Goal: Check status: Check status

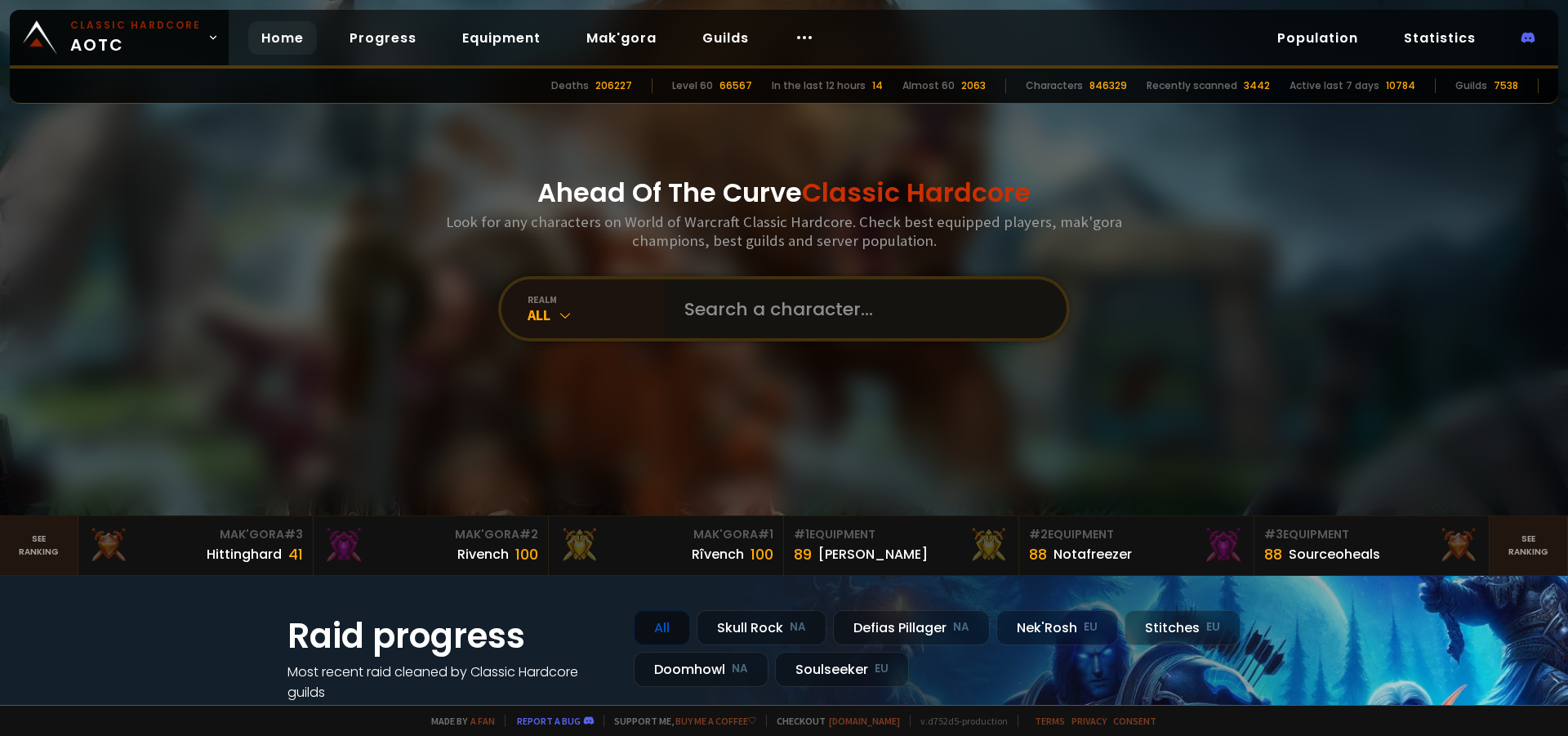
click at [786, 311] on input "text" at bounding box center [860, 308] width 373 height 59
type input "Soulleswarr"
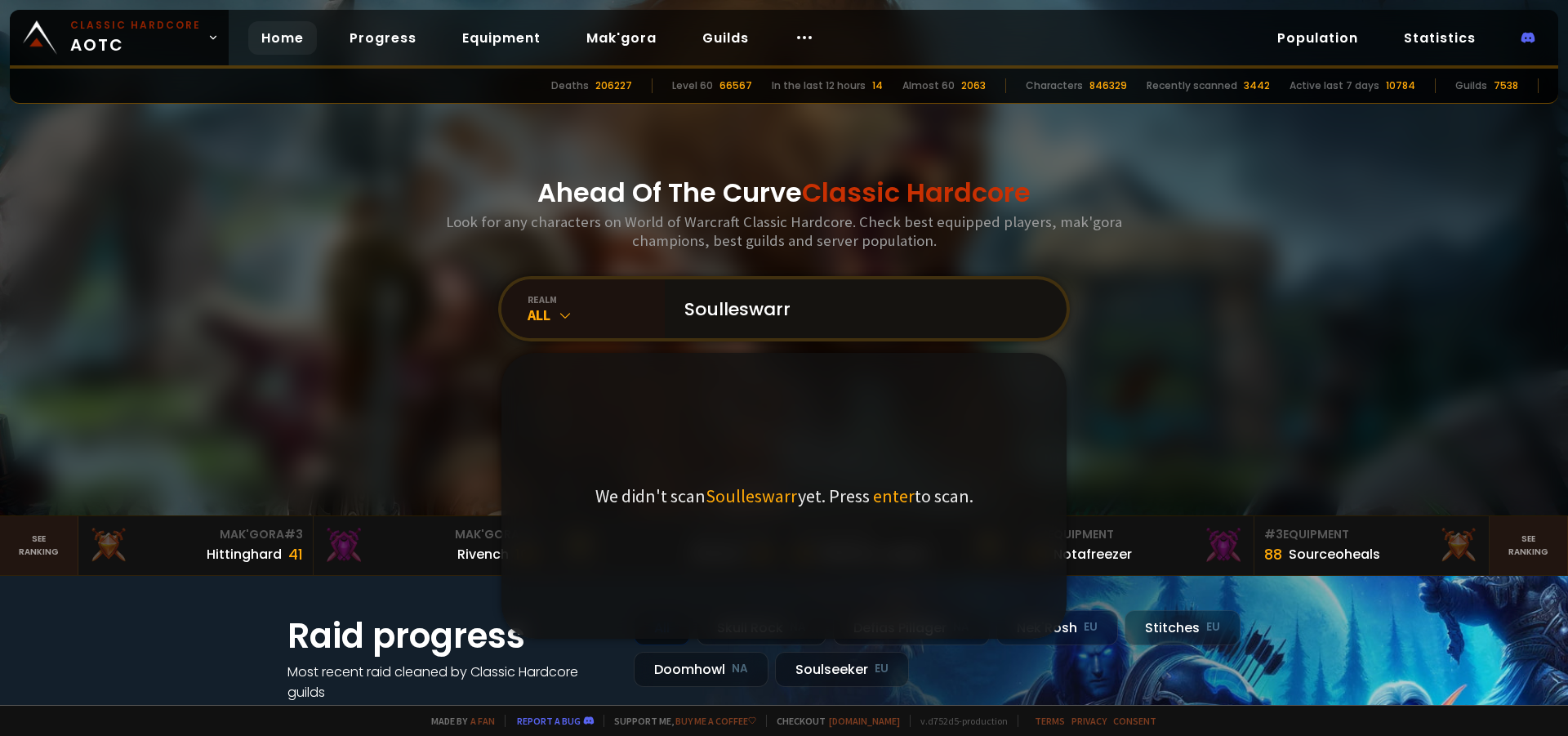
click at [728, 308] on input "Soulleswarr" at bounding box center [860, 308] width 373 height 59
click at [714, 306] on input "Soulleswarr" at bounding box center [860, 308] width 373 height 59
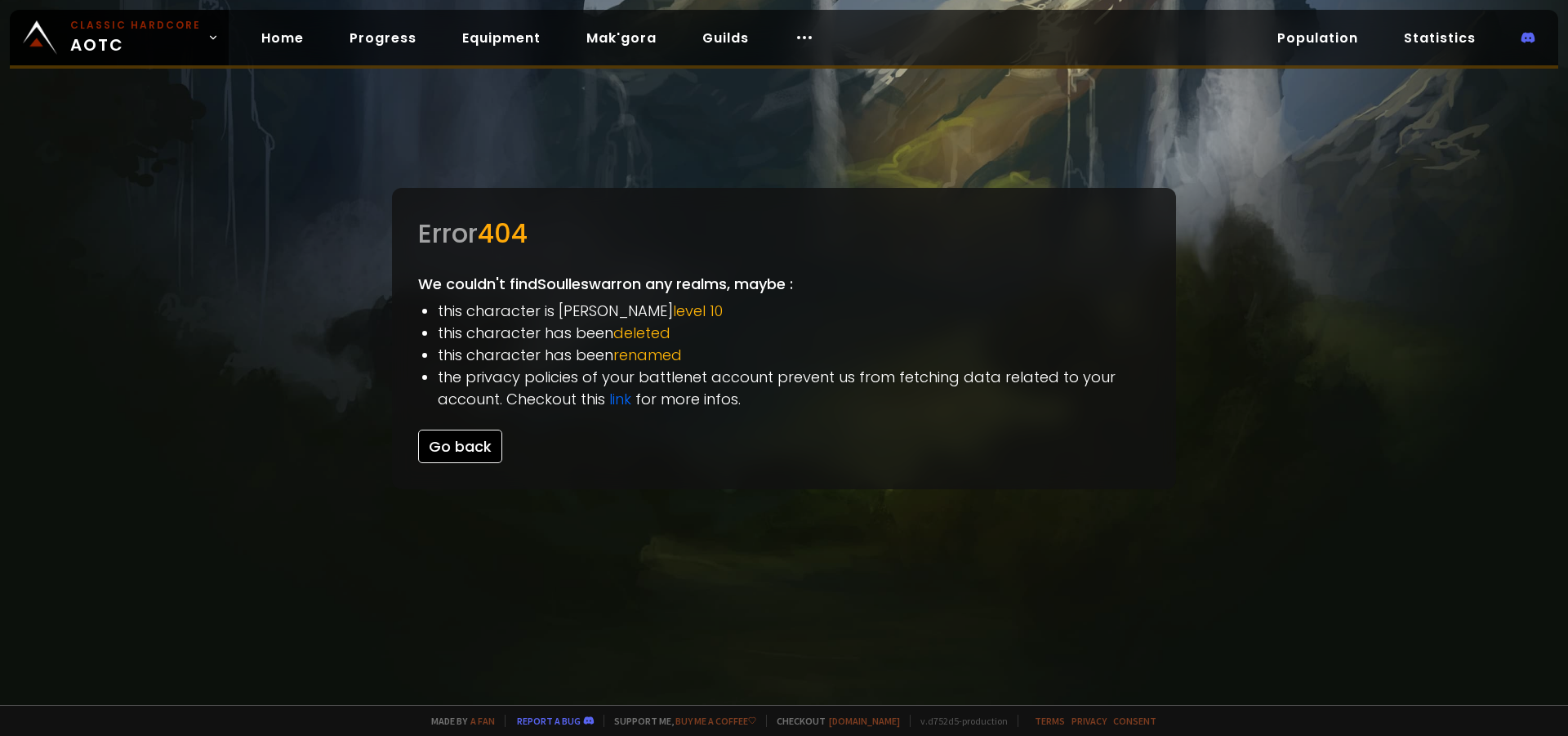
click at [419, 455] on button "Go back" at bounding box center [459, 446] width 84 height 33
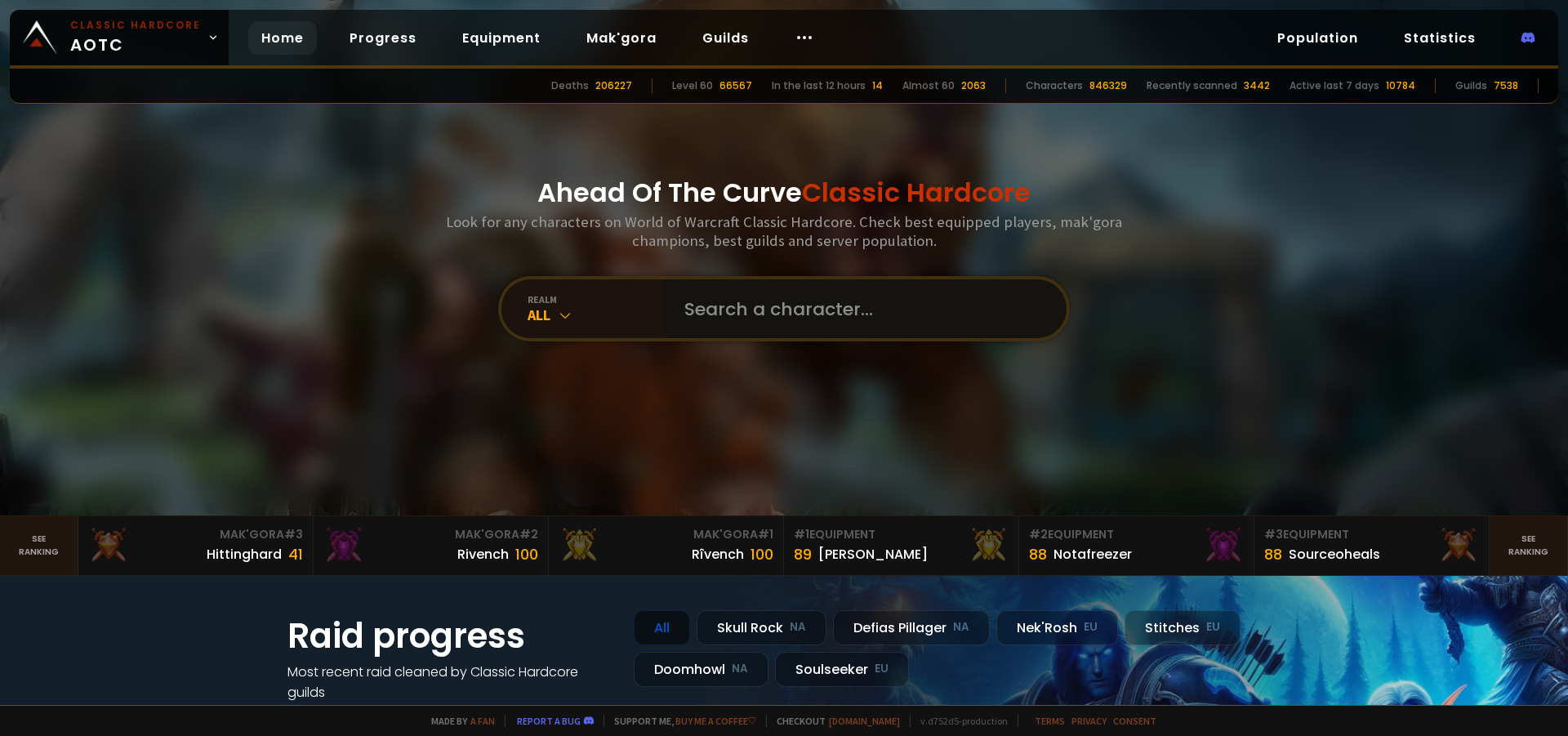
click at [802, 312] on input "text" at bounding box center [860, 308] width 373 height 59
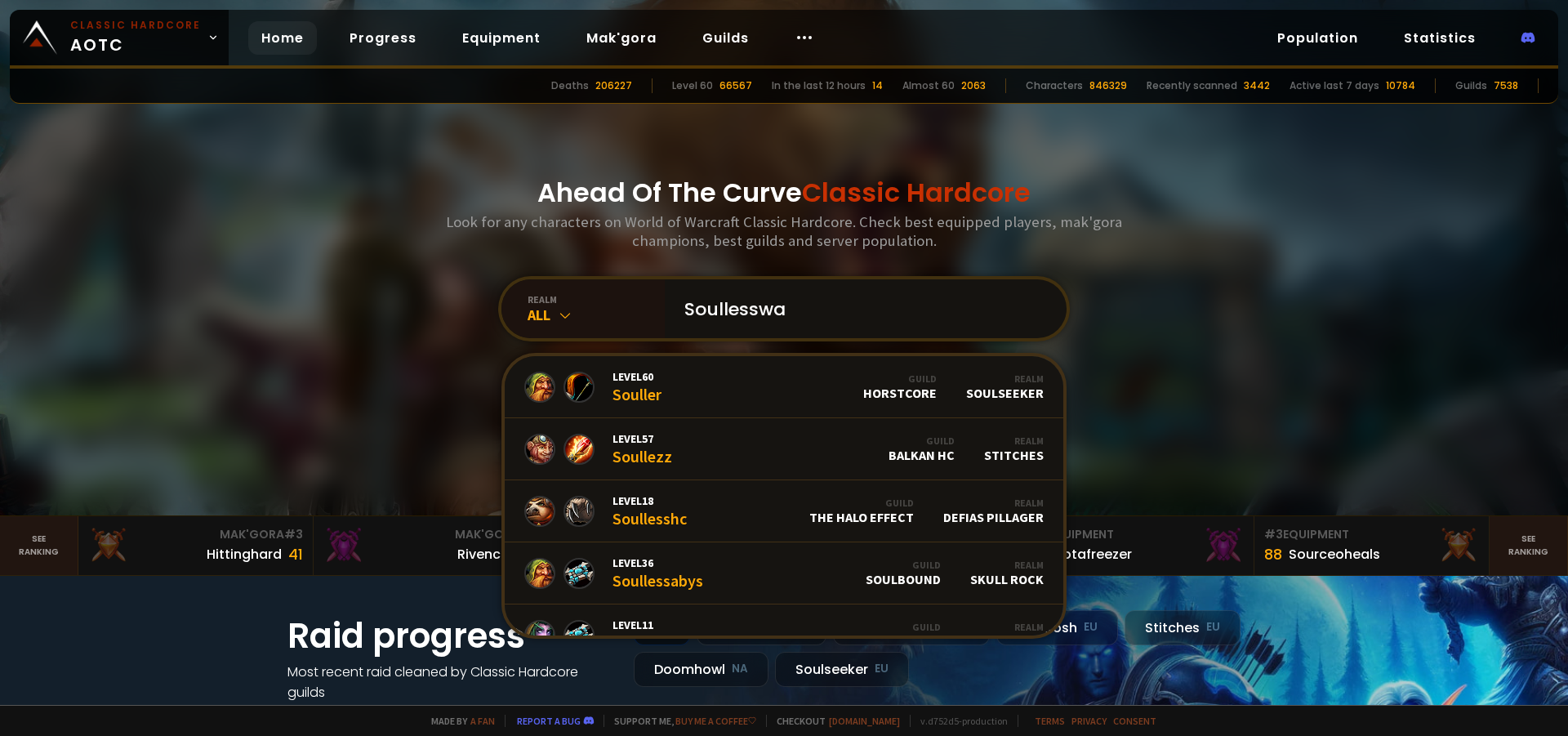
type input "Soullesswar"
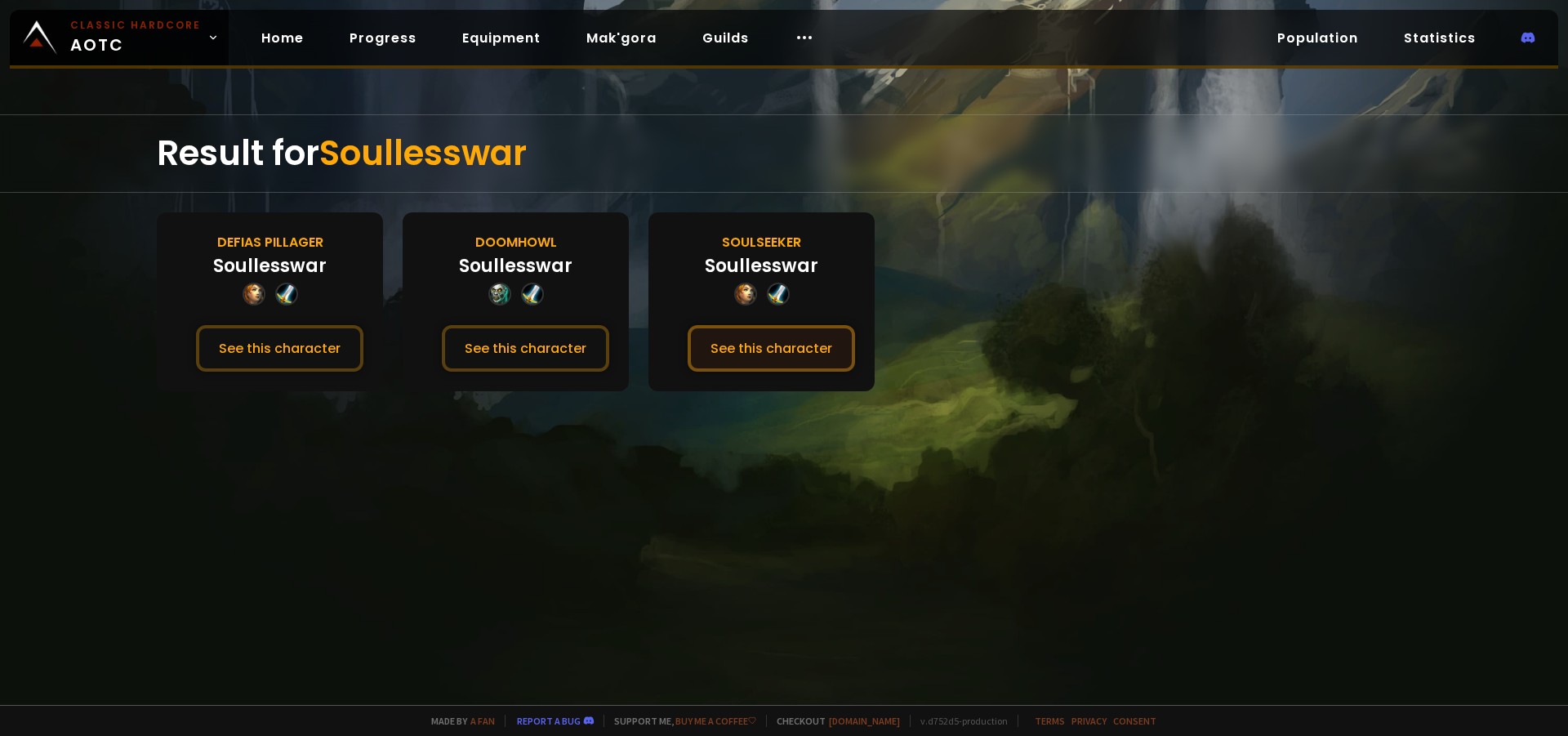
click at [792, 355] on button "See this character" at bounding box center [772, 348] width 168 height 46
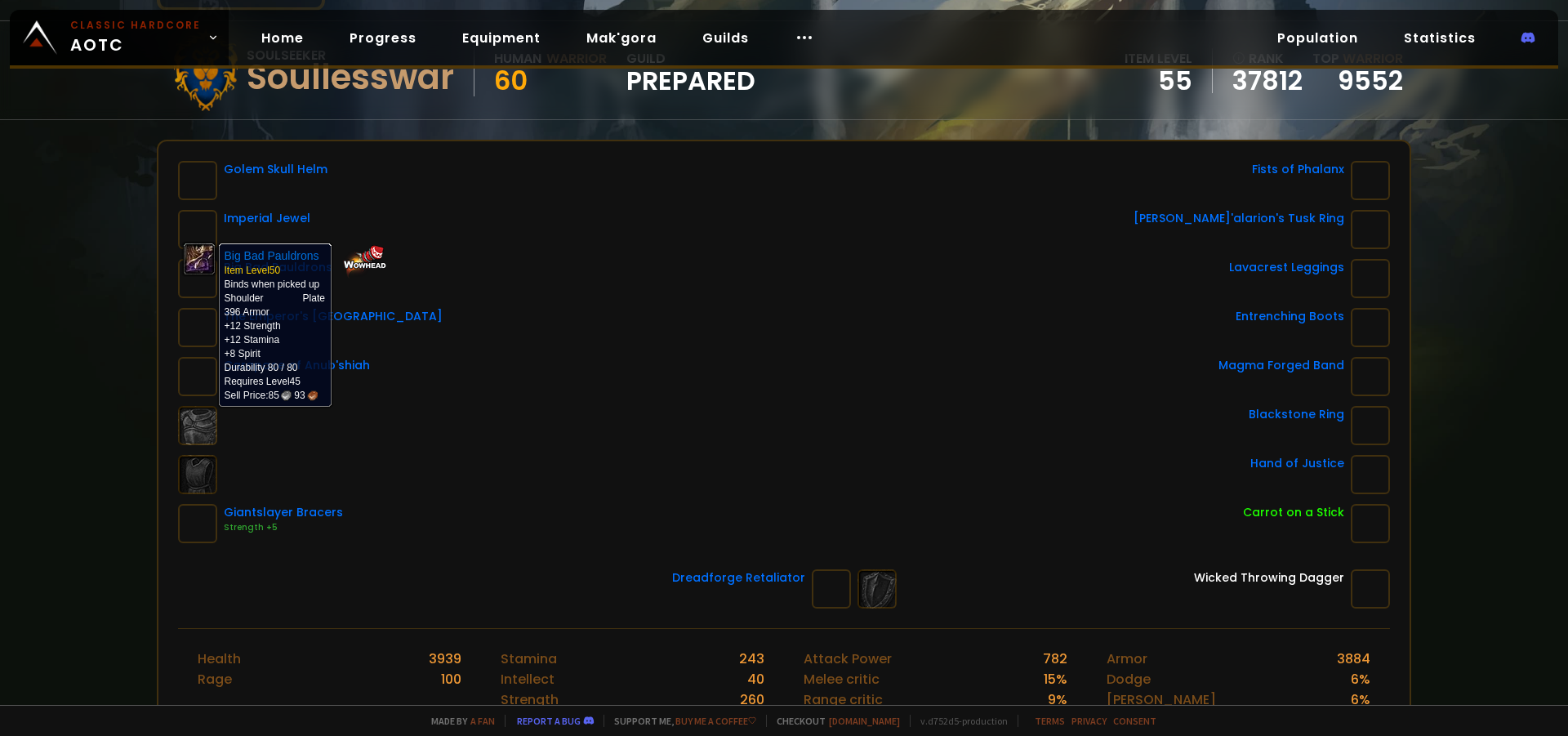
scroll to position [164, 0]
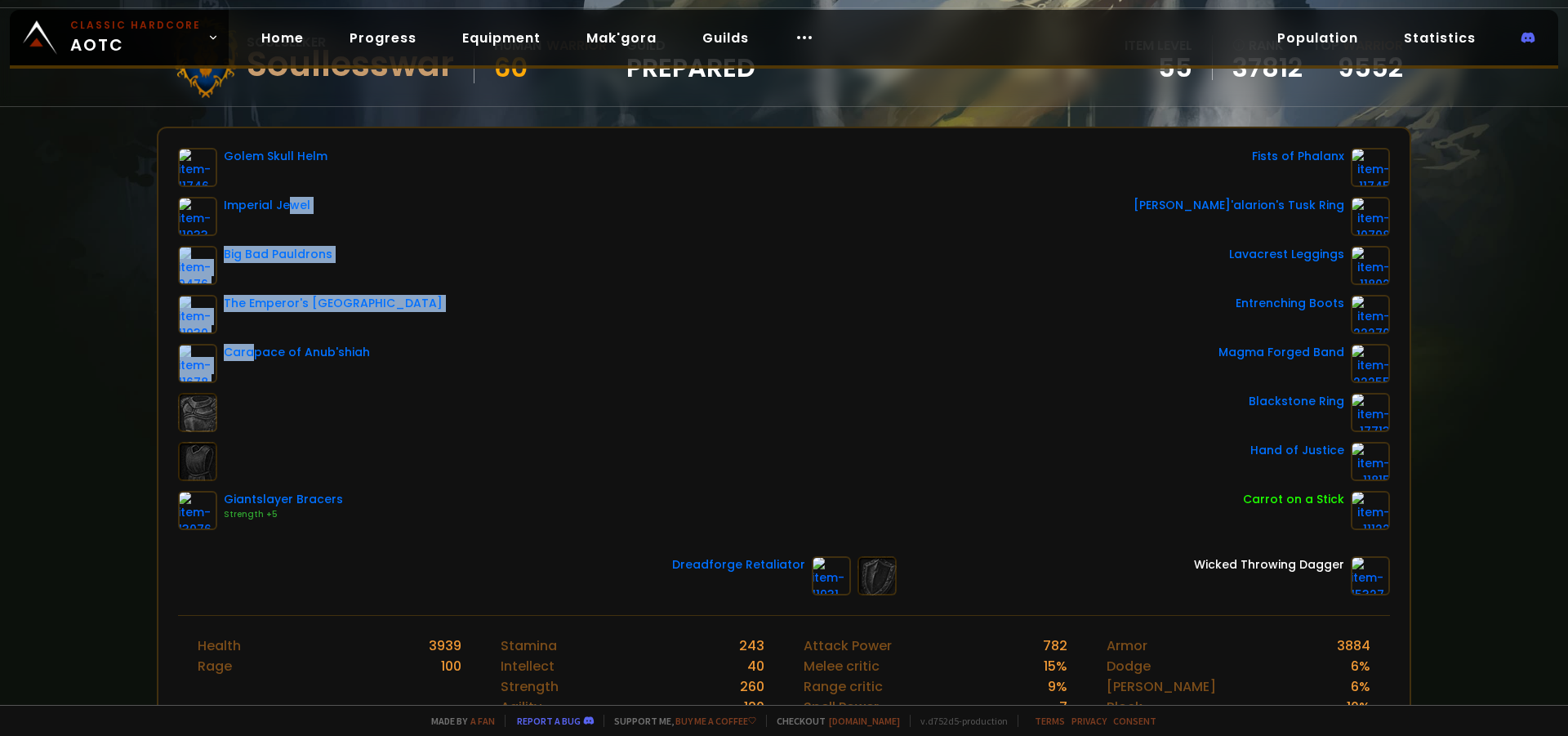
drag, startPoint x: 254, startPoint y: 370, endPoint x: 239, endPoint y: 417, distance: 49.3
click at [241, 398] on div "Golem Skull Helm Imperial Jewel Big Bad Pauldrons The Emperor's New Cape Carapa…" at bounding box center [310, 339] width 264 height 382
click at [424, 407] on div "Golem Skull Helm Imperial Jewel Big Bad Pauldrons The Emperor's New Cape Carapa…" at bounding box center [784, 339] width 1212 height 382
